Goal: Navigation & Orientation: Find specific page/section

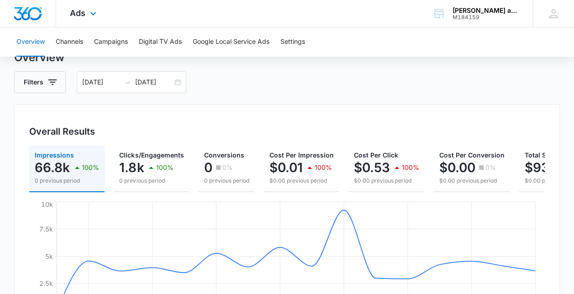
click at [86, 16] on div "Ads Apps Reputation CRM Email Social POS Content Ads Intelligence Files Brand S…" at bounding box center [84, 13] width 56 height 27
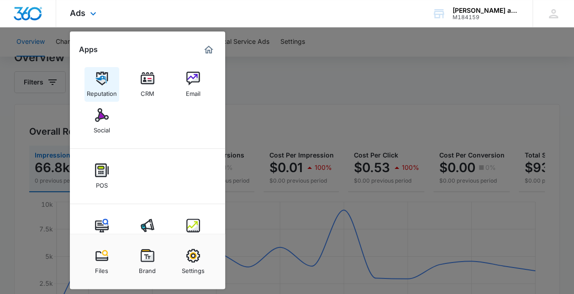
click at [102, 83] on img at bounding box center [102, 79] width 14 height 14
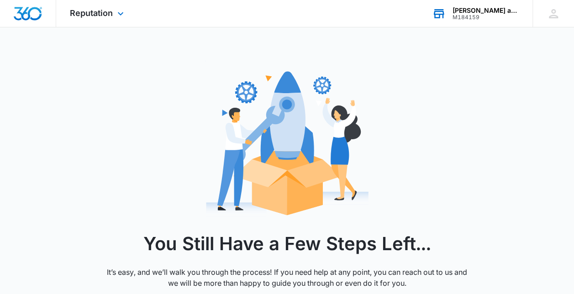
click at [482, 11] on div "[PERSON_NAME] and Auto Service" at bounding box center [486, 10] width 67 height 7
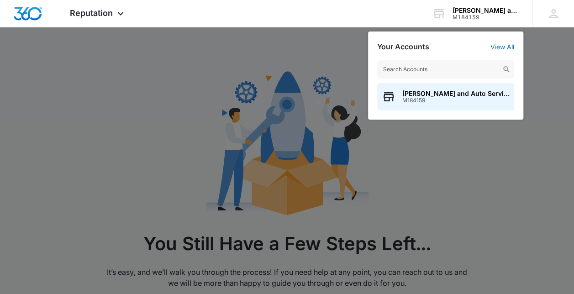
click at [487, 176] on div at bounding box center [287, 147] width 574 height 294
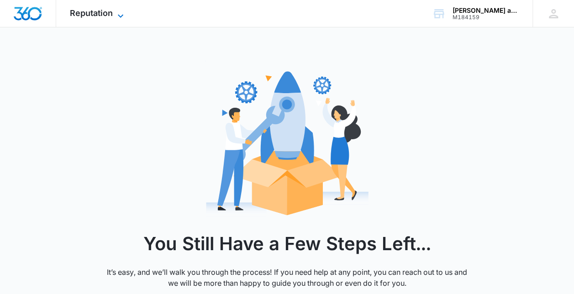
click at [106, 12] on span "Reputation" at bounding box center [91, 13] width 43 height 10
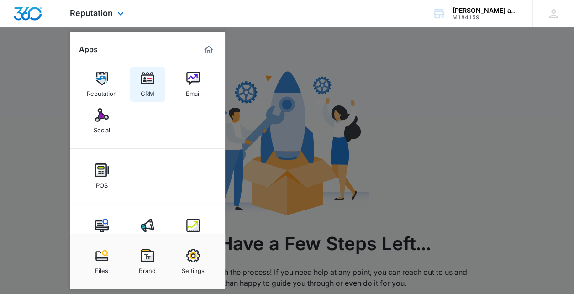
click at [145, 79] on img at bounding box center [148, 79] width 14 height 14
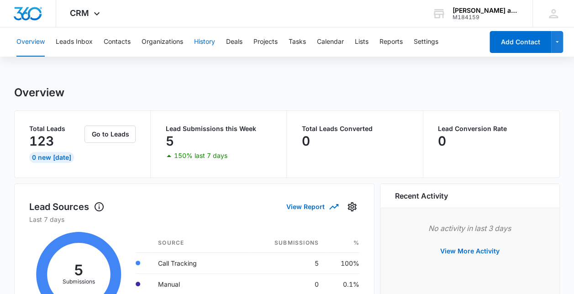
click at [203, 45] on button "History" at bounding box center [204, 41] width 21 height 29
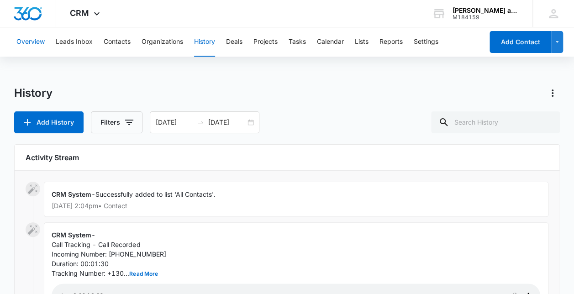
click at [36, 41] on button "Overview" at bounding box center [30, 41] width 28 height 29
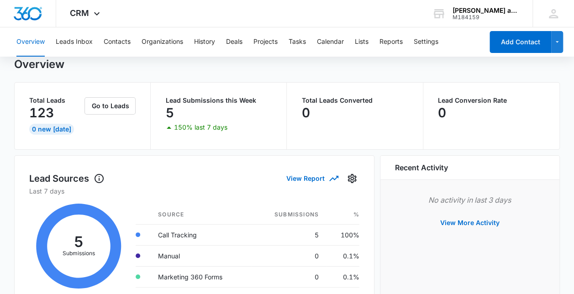
scroll to position [21, 0]
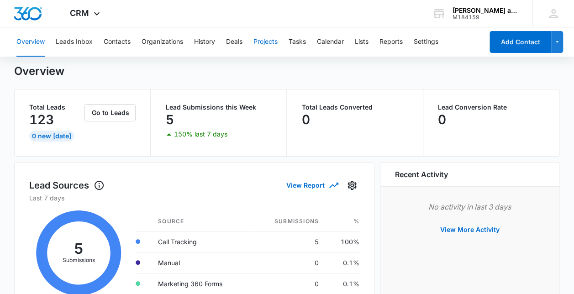
click at [275, 44] on button "Projects" at bounding box center [265, 41] width 24 height 29
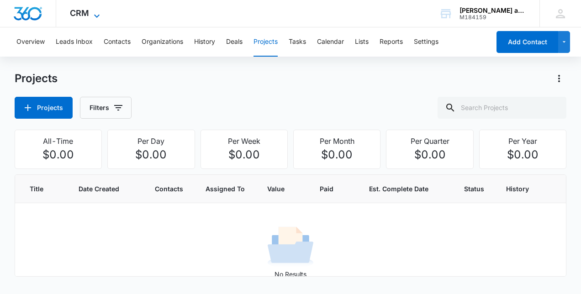
click at [91, 13] on icon at bounding box center [96, 16] width 11 height 11
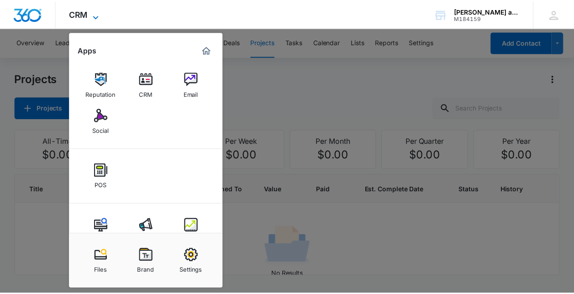
scroll to position [25, 0]
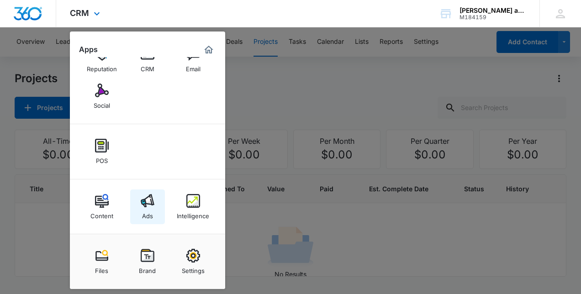
click at [155, 206] on link "Ads" at bounding box center [147, 207] width 35 height 35
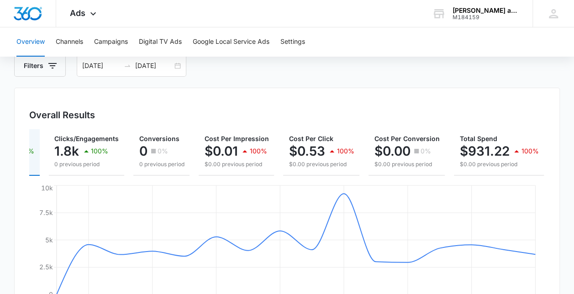
scroll to position [61, 0]
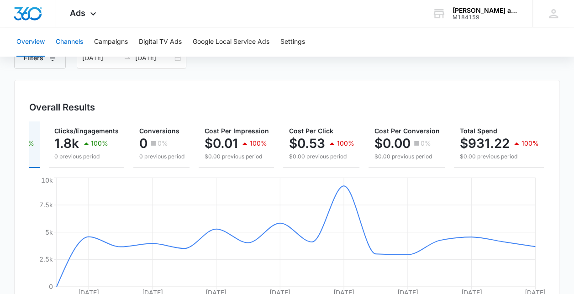
click at [71, 42] on button "Channels" at bounding box center [69, 41] width 27 height 29
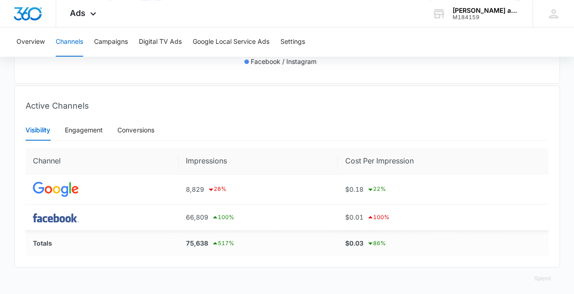
scroll to position [317, 0]
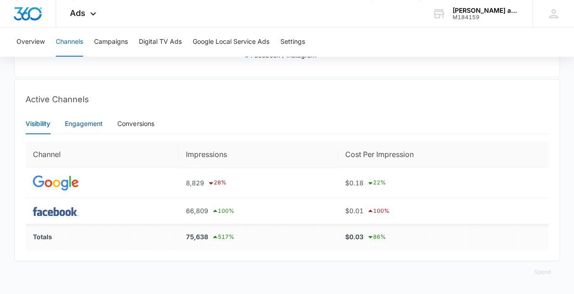
click at [86, 126] on div "Engagement" at bounding box center [84, 124] width 38 height 10
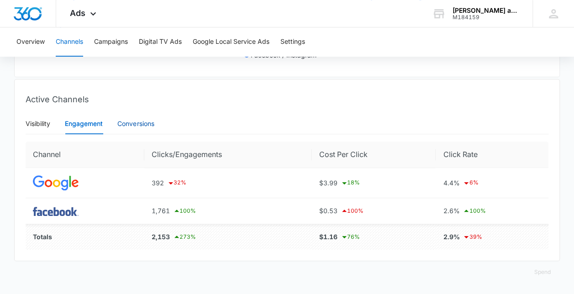
click at [140, 126] on div "Conversions" at bounding box center [135, 124] width 37 height 10
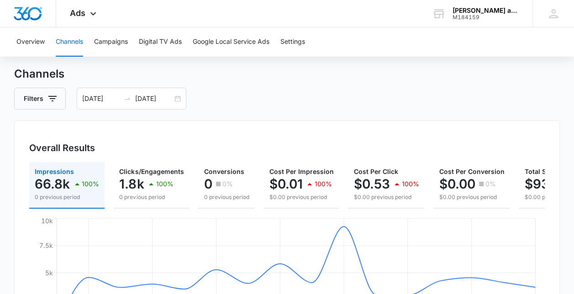
scroll to position [18, 0]
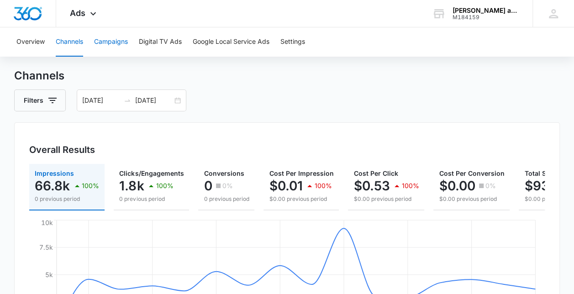
click at [107, 39] on button "Campaigns" at bounding box center [111, 41] width 34 height 29
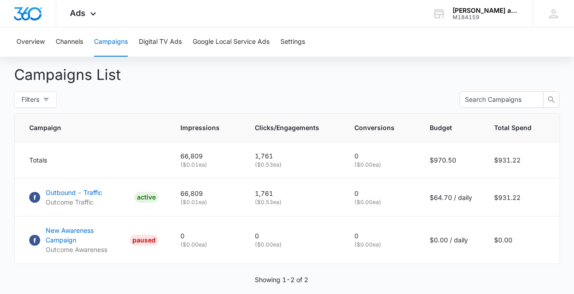
scroll to position [325, 0]
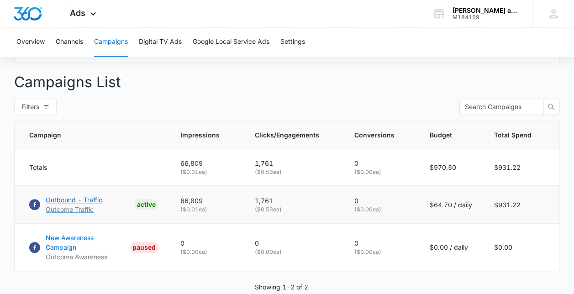
click at [89, 202] on p "Outbound - Traffic" at bounding box center [74, 200] width 57 height 10
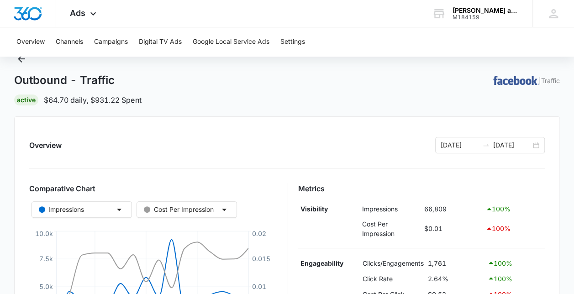
scroll to position [11, 0]
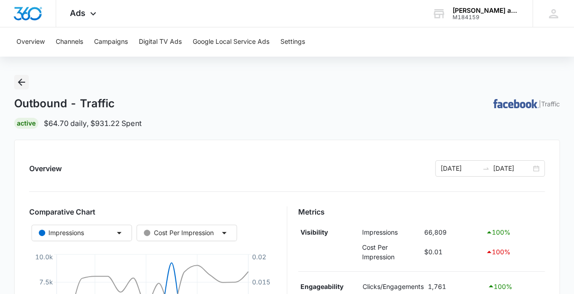
click at [22, 82] on icon "Back" at bounding box center [21, 82] width 7 height 7
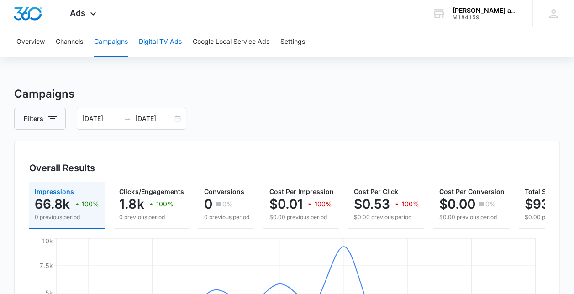
click at [153, 39] on button "Digital TV Ads" at bounding box center [160, 41] width 43 height 29
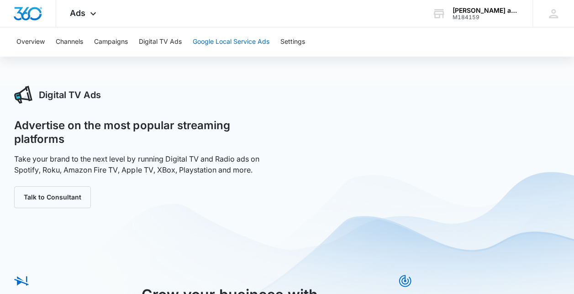
click at [216, 46] on button "Google Local Service Ads" at bounding box center [231, 41] width 77 height 29
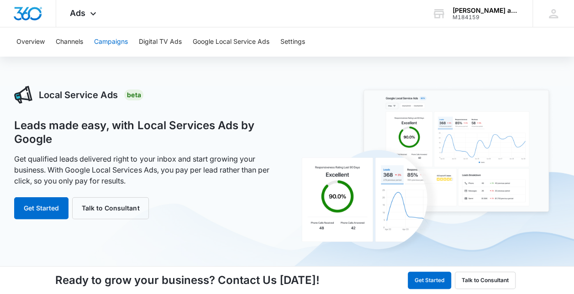
click at [103, 48] on button "Campaigns" at bounding box center [111, 41] width 34 height 29
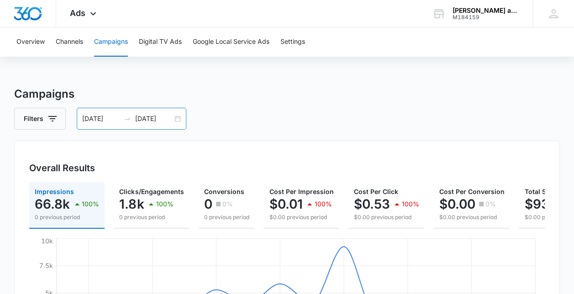
click at [125, 116] on icon "swap-right" at bounding box center [127, 118] width 7 height 7
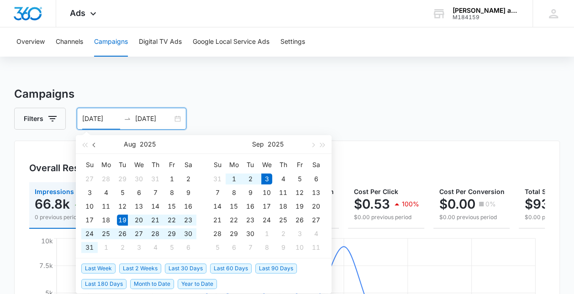
click at [97, 144] on button "button" at bounding box center [95, 144] width 10 height 18
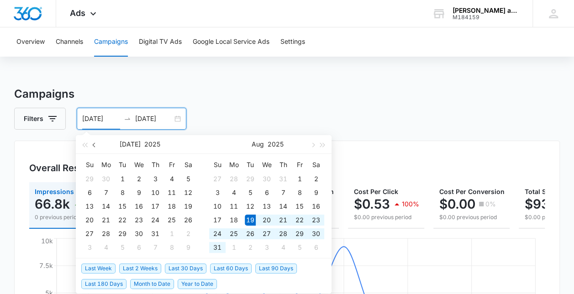
click at [97, 144] on button "button" at bounding box center [95, 144] width 10 height 18
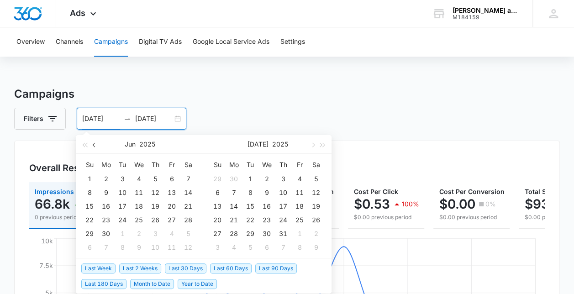
click at [97, 144] on button "button" at bounding box center [95, 144] width 10 height 18
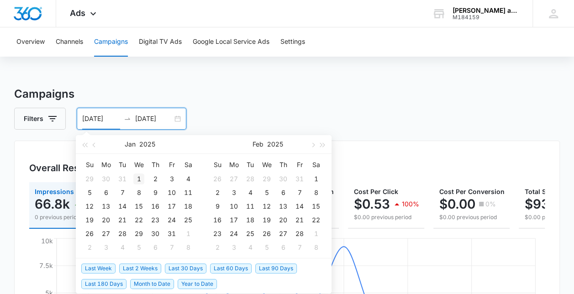
type input "01/01/2025"
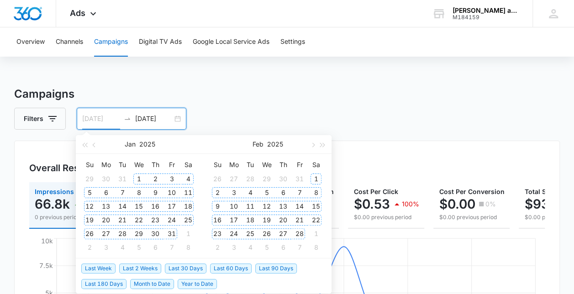
click at [141, 178] on div "1" at bounding box center [138, 179] width 11 height 11
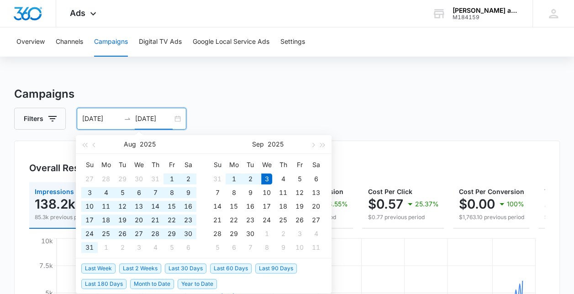
type input "[DATE]"
click at [217, 90] on h3 "Campaigns" at bounding box center [286, 94] width 545 height 16
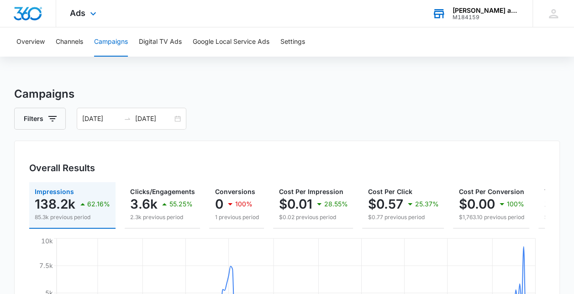
click at [472, 14] on div "[PERSON_NAME] and Auto Service" at bounding box center [486, 10] width 67 height 7
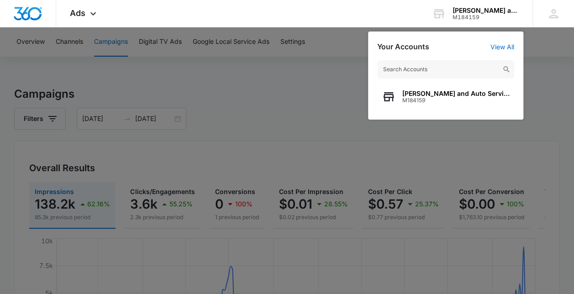
click at [533, 109] on div at bounding box center [287, 147] width 574 height 294
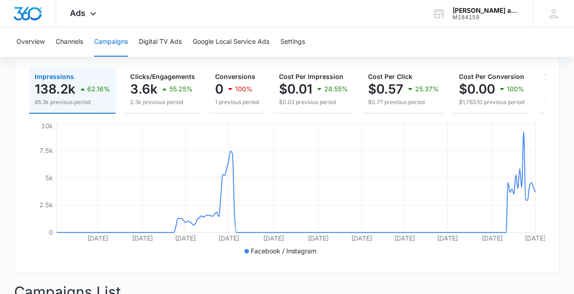
scroll to position [89, 0]
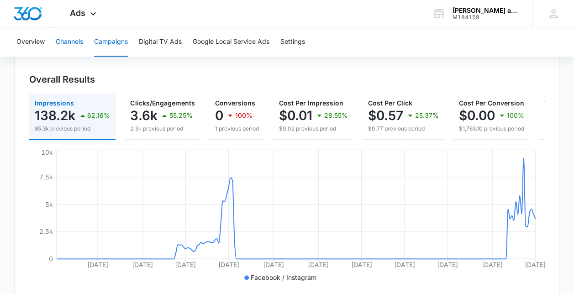
click at [65, 46] on button "Channels" at bounding box center [69, 41] width 27 height 29
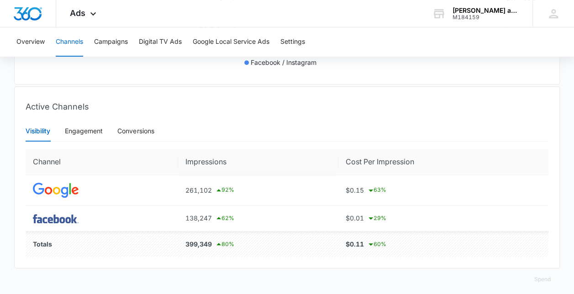
scroll to position [305, 0]
click at [94, 132] on div "Engagement" at bounding box center [84, 130] width 38 height 10
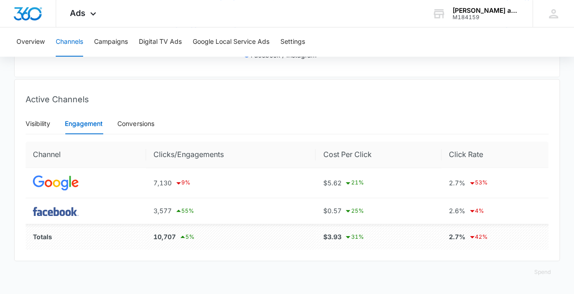
scroll to position [317, 0]
click at [91, 10] on icon at bounding box center [93, 13] width 11 height 11
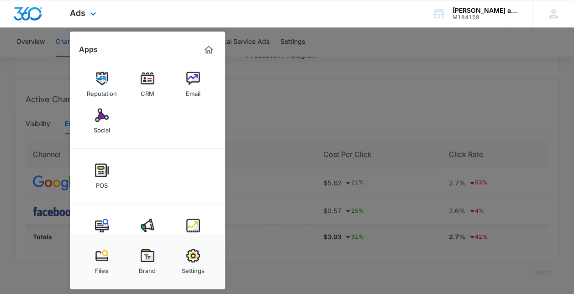
scroll to position [25, 0]
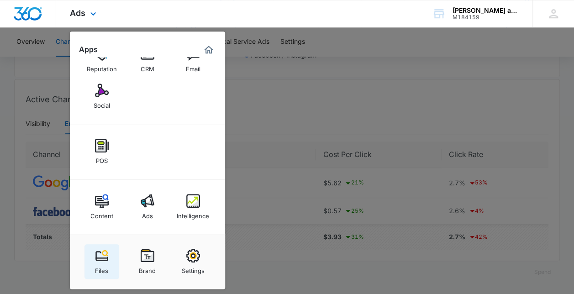
click at [99, 258] on img at bounding box center [102, 256] width 14 height 14
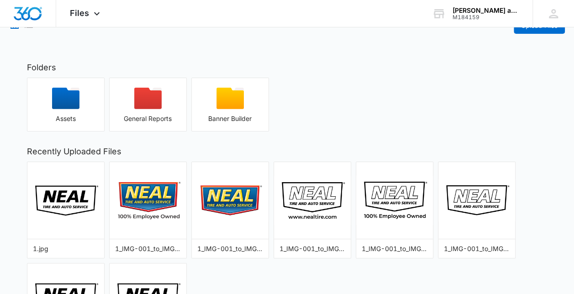
scroll to position [5, 0]
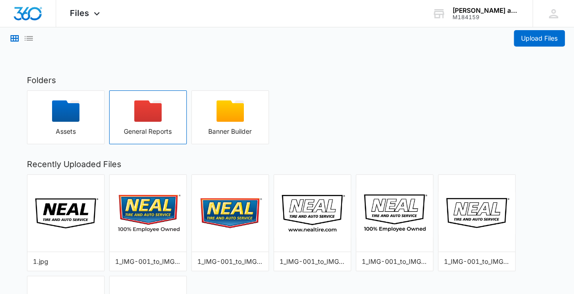
click at [150, 112] on icon "button" at bounding box center [147, 110] width 27 height 21
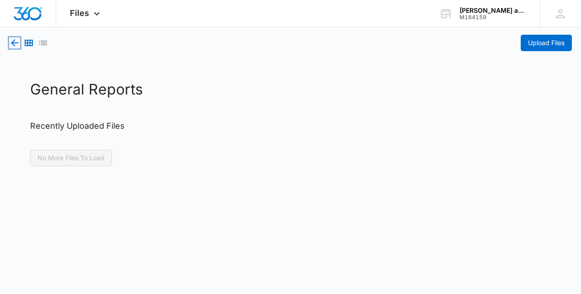
click at [16, 46] on icon "button" at bounding box center [14, 42] width 11 height 11
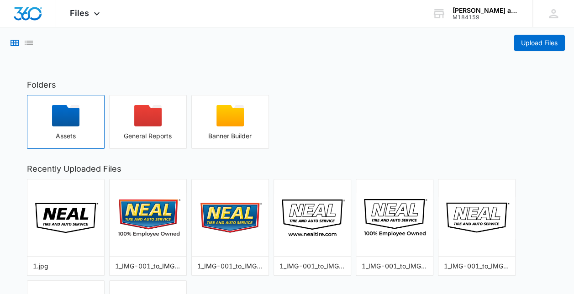
click at [80, 121] on div "button" at bounding box center [65, 118] width 77 height 27
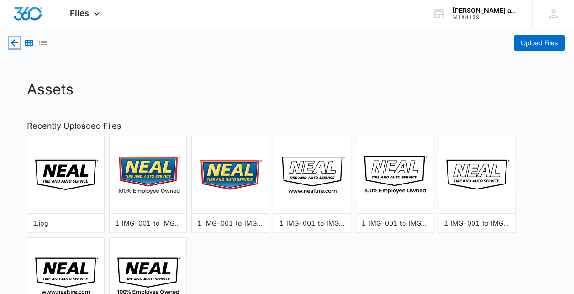
click at [14, 44] on icon "button" at bounding box center [14, 42] width 11 height 11
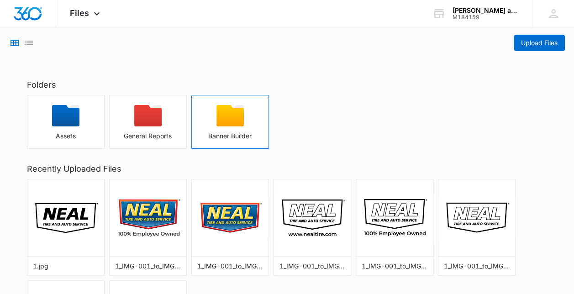
click at [240, 121] on icon "button" at bounding box center [229, 115] width 27 height 21
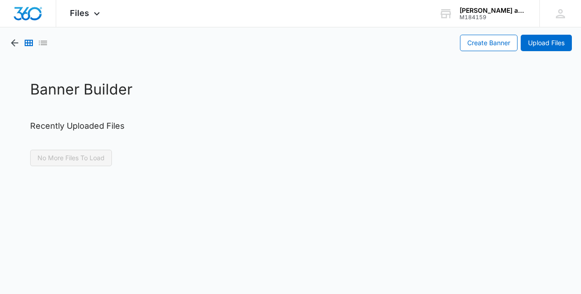
click at [6, 41] on div "Create Banner Upload Files" at bounding box center [290, 39] width 581 height 24
click at [10, 44] on icon "button" at bounding box center [14, 42] width 11 height 11
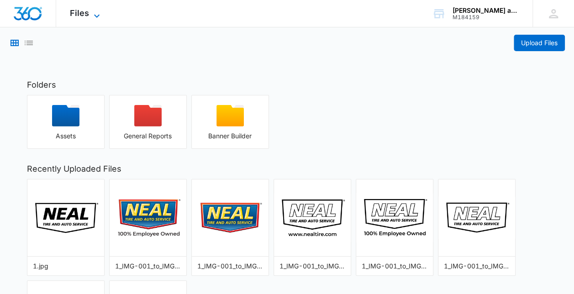
click at [98, 12] on icon at bounding box center [96, 16] width 11 height 11
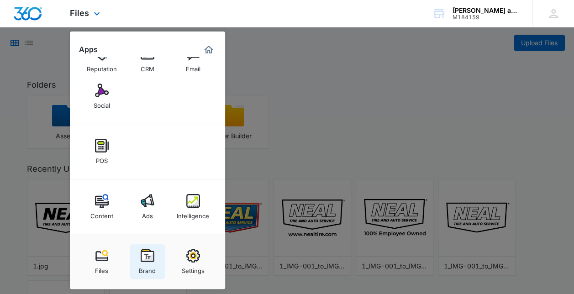
click at [151, 266] on div "Brand" at bounding box center [147, 269] width 17 height 12
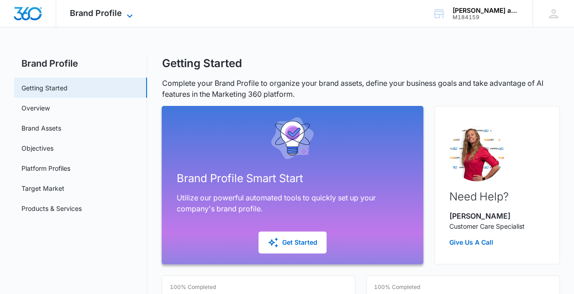
click at [129, 11] on icon at bounding box center [129, 16] width 11 height 11
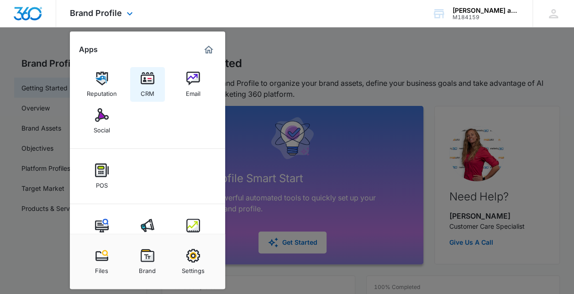
click at [146, 86] on div "CRM" at bounding box center [148, 91] width 14 height 12
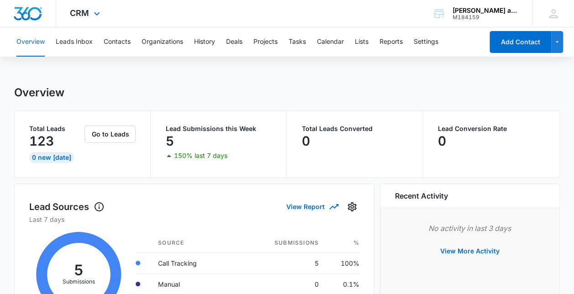
click at [89, 16] on div "CRM Apps Reputation CRM Email Social POS Content Ads Intelligence Files Brand S…" at bounding box center [86, 13] width 60 height 27
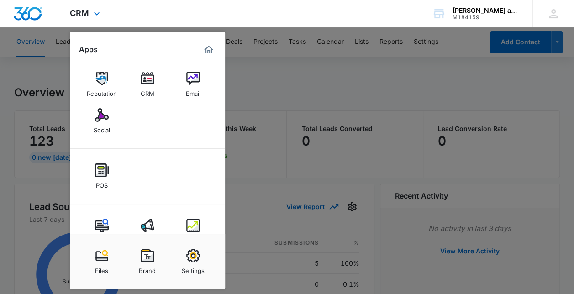
scroll to position [25, 0]
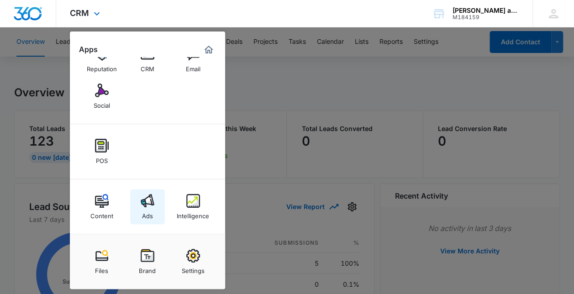
click at [150, 201] on img at bounding box center [148, 201] width 14 height 14
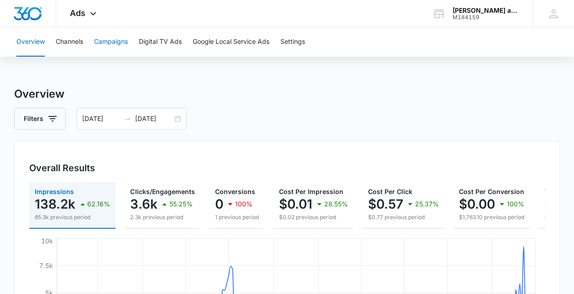
click at [108, 41] on button "Campaigns" at bounding box center [111, 41] width 34 height 29
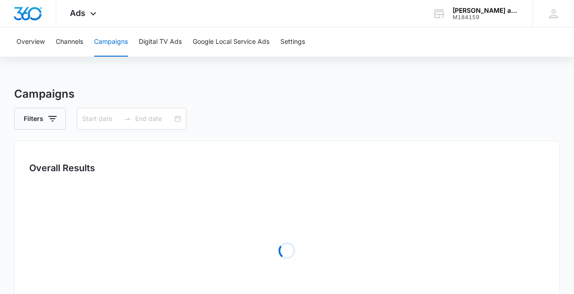
type input "01/01/2025"
type input "[DATE]"
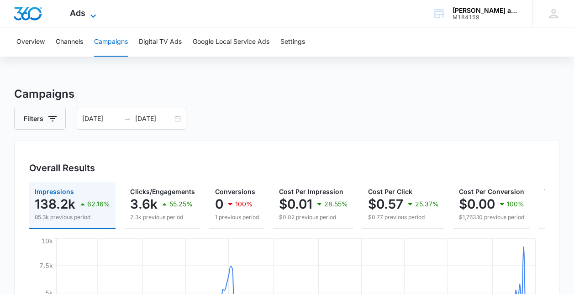
click at [88, 19] on icon at bounding box center [93, 16] width 11 height 11
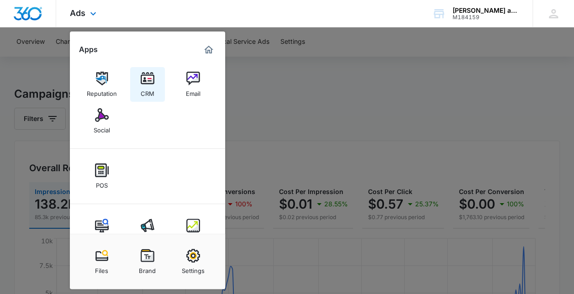
click at [149, 86] on div "CRM" at bounding box center [148, 91] width 14 height 12
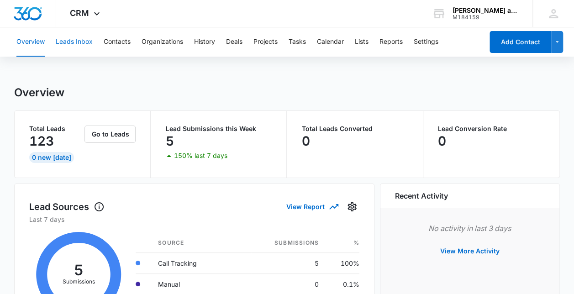
click at [79, 41] on button "Leads Inbox" at bounding box center [74, 41] width 37 height 29
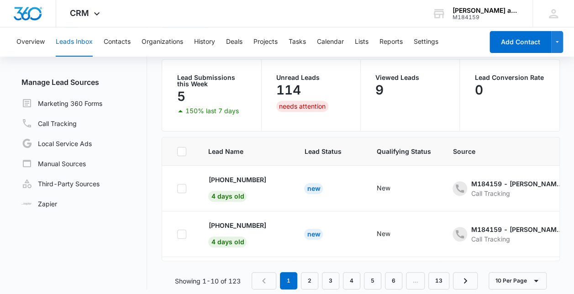
scroll to position [76, 0]
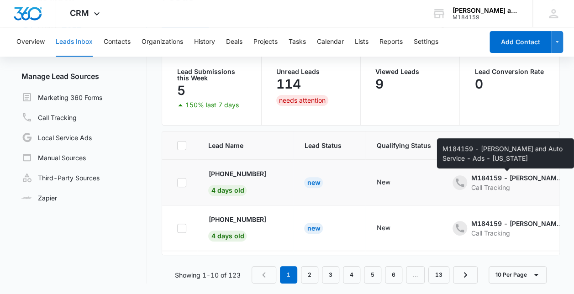
click at [493, 178] on div "M184159 - Neal Tire and Auto Service - Ads - Washington" at bounding box center [516, 178] width 91 height 10
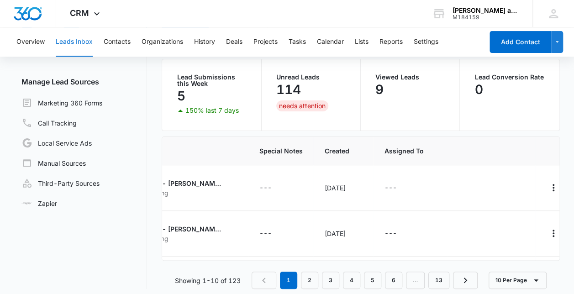
scroll to position [0, 357]
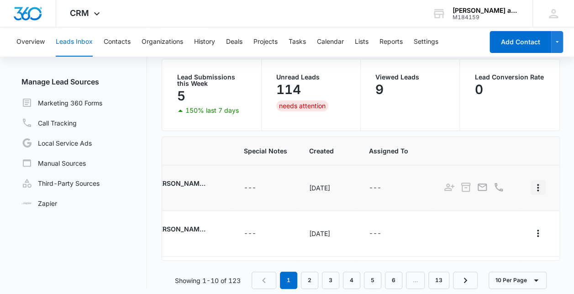
click at [532, 184] on icon "Actions" at bounding box center [537, 187] width 11 height 11
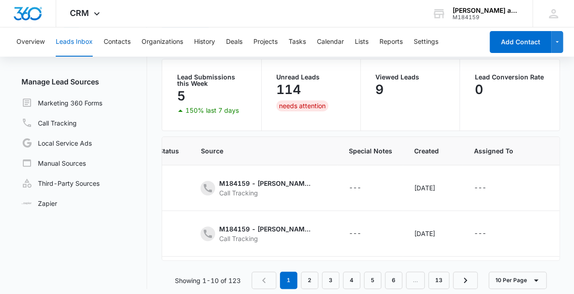
scroll to position [0, 190]
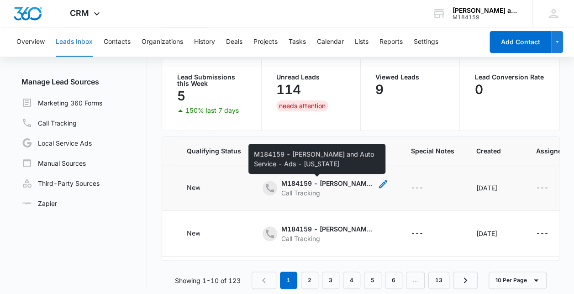
click at [293, 181] on div "M184159 - Neal Tire and Auto Service - Ads - Washington" at bounding box center [326, 184] width 91 height 10
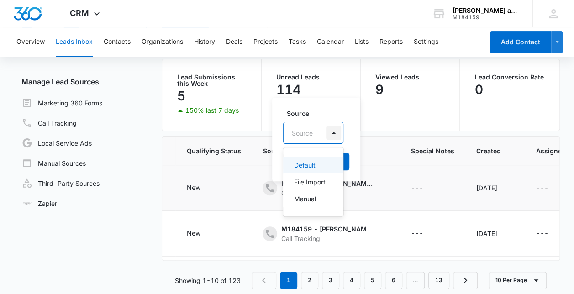
click at [336, 135] on div at bounding box center [334, 133] width 15 height 15
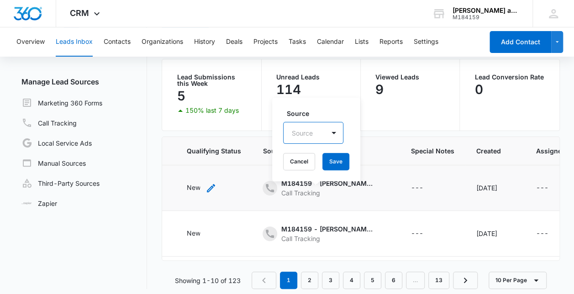
click at [186, 189] on div "New" at bounding box center [193, 188] width 14 height 10
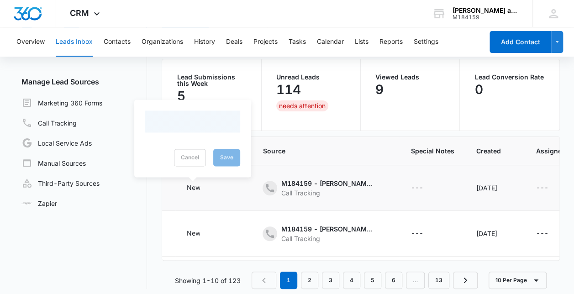
click at [190, 159] on div "Cancel Save" at bounding box center [192, 157] width 95 height 17
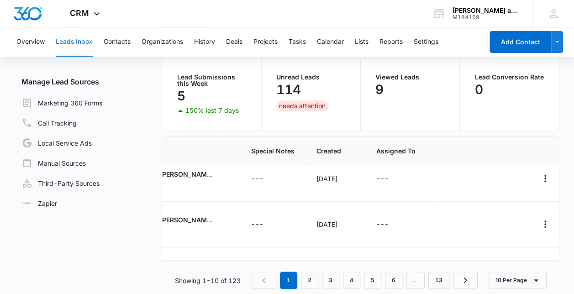
scroll to position [329, 357]
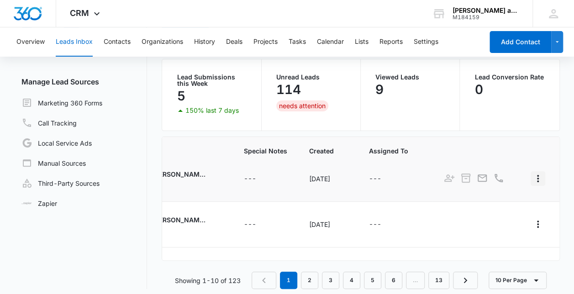
click at [537, 176] on icon "Actions" at bounding box center [538, 178] width 2 height 7
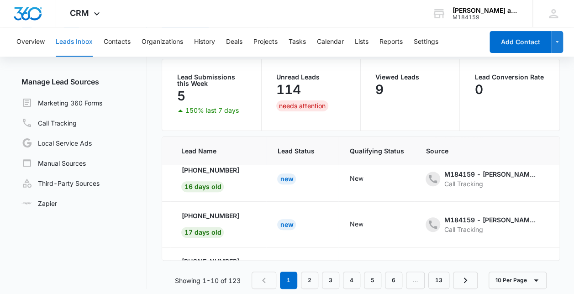
scroll to position [329, 0]
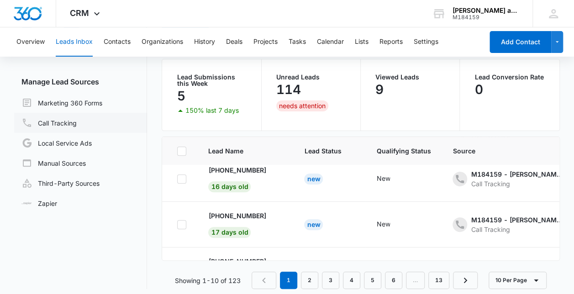
click at [68, 119] on link "Call Tracking" at bounding box center [48, 122] width 55 height 11
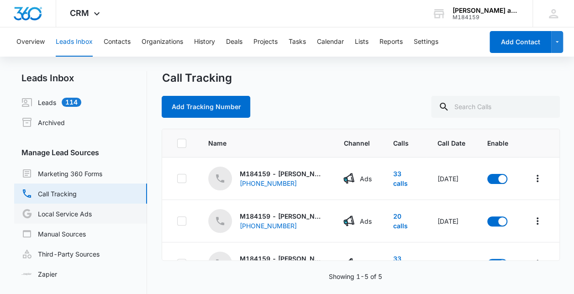
click at [77, 212] on link "Local Service Ads" at bounding box center [56, 213] width 70 height 11
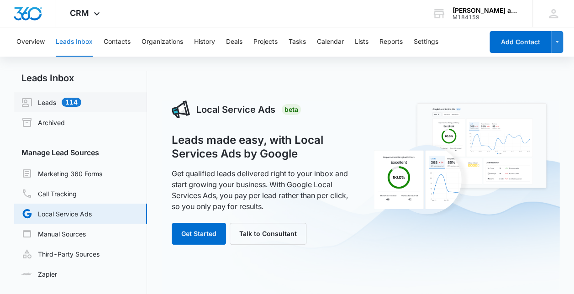
click at [51, 101] on link "Leads 114" at bounding box center [51, 102] width 60 height 11
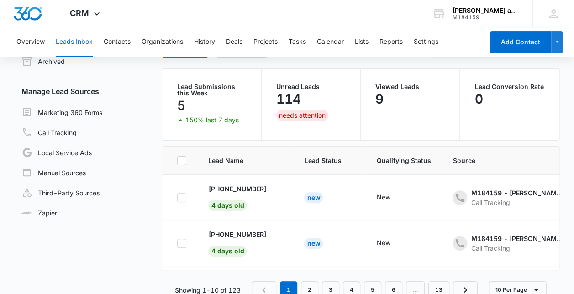
scroll to position [76, 0]
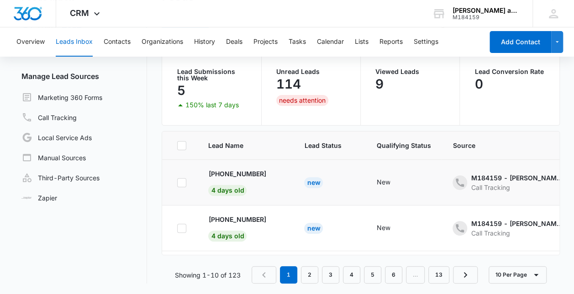
click at [179, 184] on icon at bounding box center [182, 183] width 8 height 8
click at [177, 183] on input "checkbox" at bounding box center [177, 182] width 0 height 0
checkbox input "true"
click at [559, 43] on icon "button" at bounding box center [557, 42] width 8 height 11
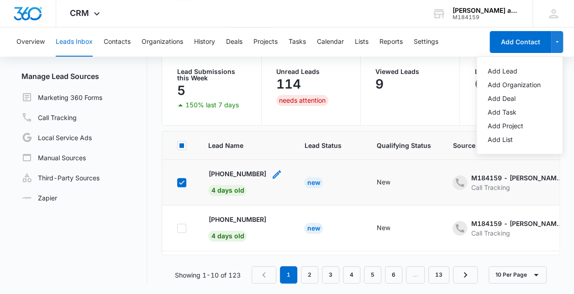
click at [271, 184] on div "- - Select to Edit Field" at bounding box center [276, 182] width 11 height 27
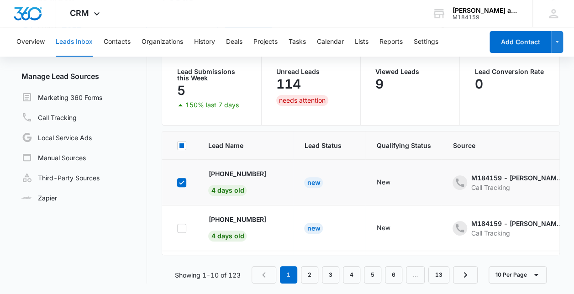
click at [423, 184] on td "New" at bounding box center [403, 183] width 76 height 46
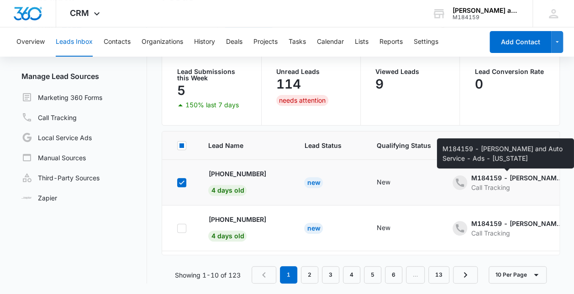
click at [492, 176] on div "M184159 - Neal Tire and Auto Service - Ads - Washington" at bounding box center [516, 178] width 91 height 10
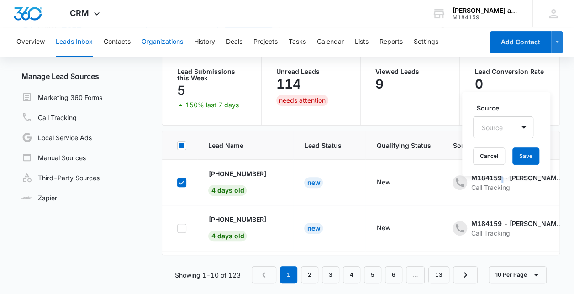
click at [166, 41] on button "Organizations" at bounding box center [163, 41] width 42 height 29
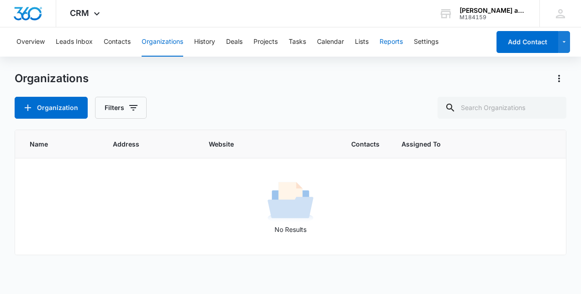
click at [392, 43] on button "Reports" at bounding box center [390, 41] width 23 height 29
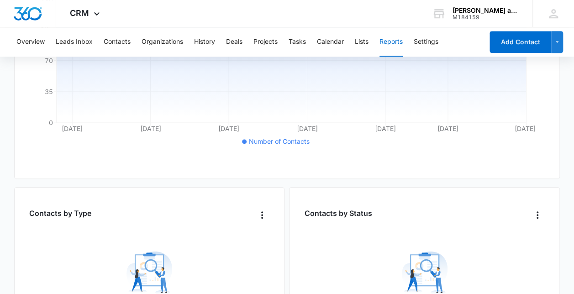
scroll to position [158, 0]
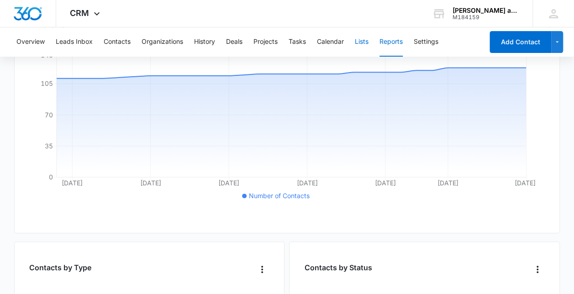
click at [364, 43] on button "Lists" at bounding box center [362, 41] width 14 height 29
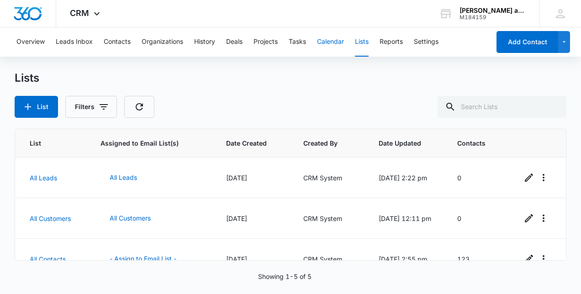
click at [328, 40] on button "Calendar" at bounding box center [330, 41] width 27 height 29
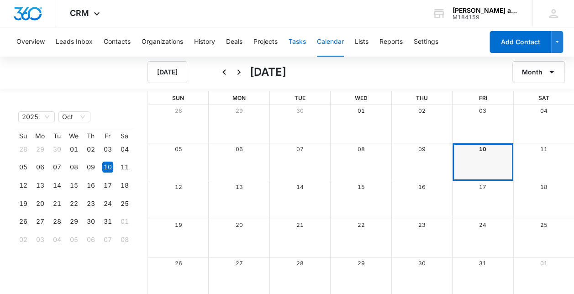
click at [304, 44] on button "Tasks" at bounding box center [297, 41] width 17 height 29
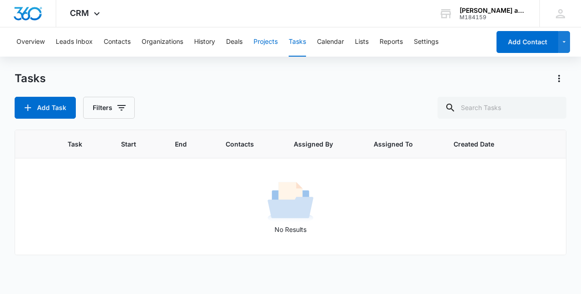
click at [267, 38] on button "Projects" at bounding box center [265, 41] width 24 height 29
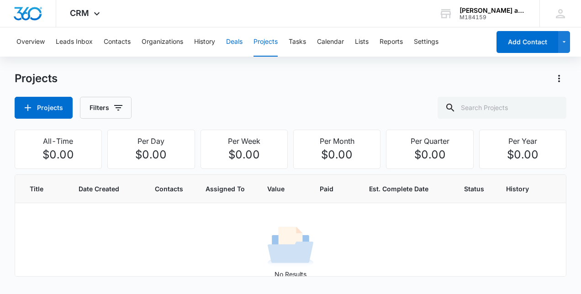
click at [231, 42] on button "Deals" at bounding box center [234, 41] width 16 height 29
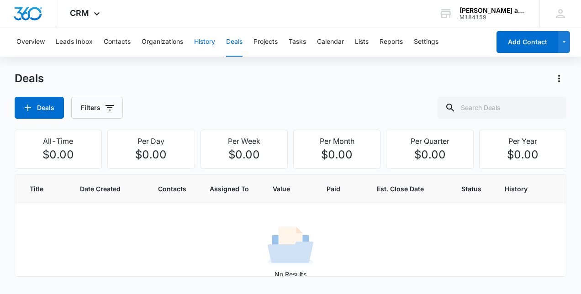
click at [204, 46] on button "History" at bounding box center [204, 41] width 21 height 29
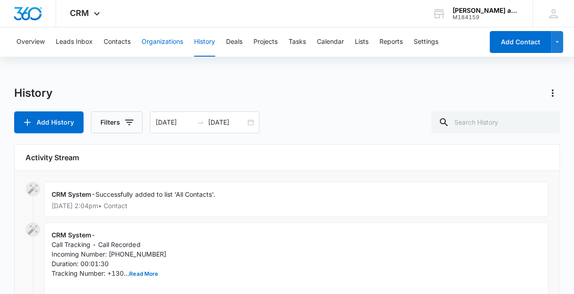
click at [172, 39] on button "Organizations" at bounding box center [163, 41] width 42 height 29
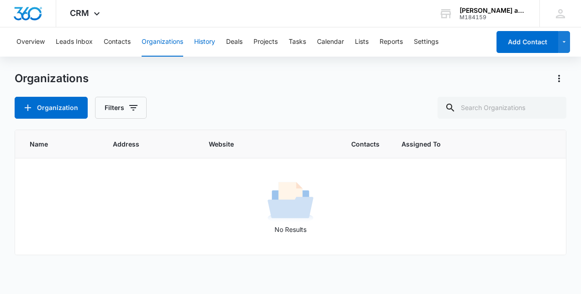
click at [204, 45] on button "History" at bounding box center [204, 41] width 21 height 29
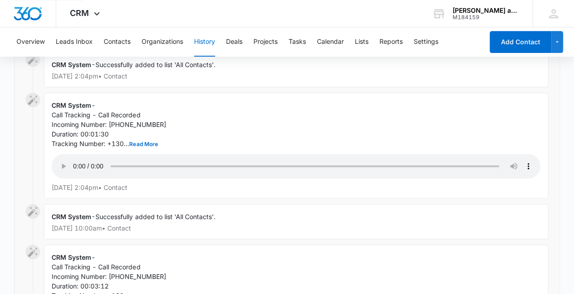
scroll to position [133, 0]
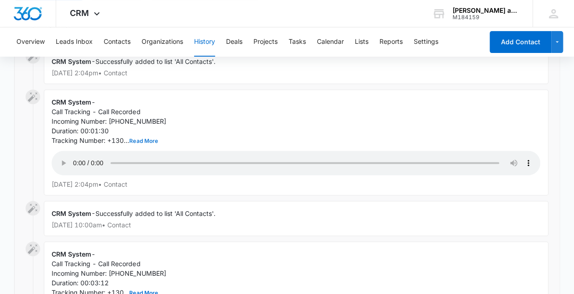
click at [137, 140] on button "Read More" at bounding box center [143, 140] width 28 height 5
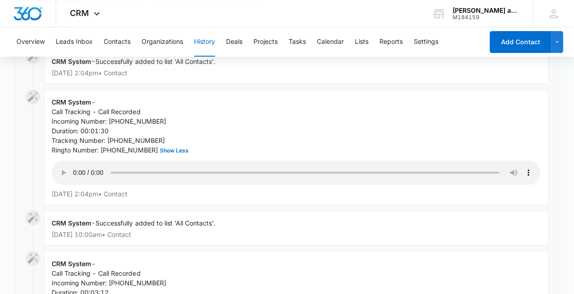
click at [295, 125] on div "Call Tracking - Call Recorded Incoming Number: +13092220537 Duration: 00:01:30 …" at bounding box center [296, 131] width 489 height 48
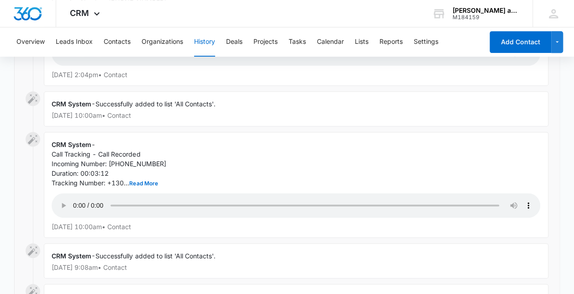
scroll to position [258, 0]
